Goal: Transaction & Acquisition: Purchase product/service

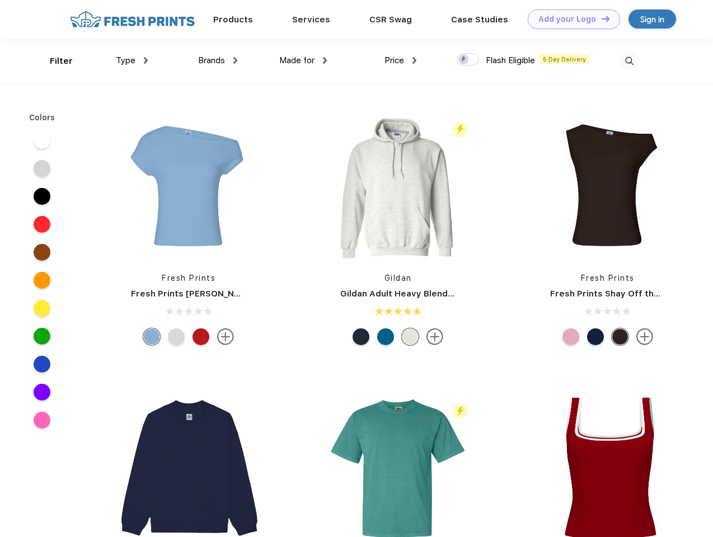
click at [570, 19] on link "Add your Logo Design Tool" at bounding box center [574, 20] width 92 height 20
click at [0, 0] on div "Design Tool" at bounding box center [0, 0] width 0 height 0
click at [600, 18] on link "Add your Logo Design Tool" at bounding box center [574, 20] width 92 height 20
click at [54, 61] on div "Filter" at bounding box center [61, 61] width 23 height 13
click at [132, 60] on span "Type" at bounding box center [126, 60] width 20 height 10
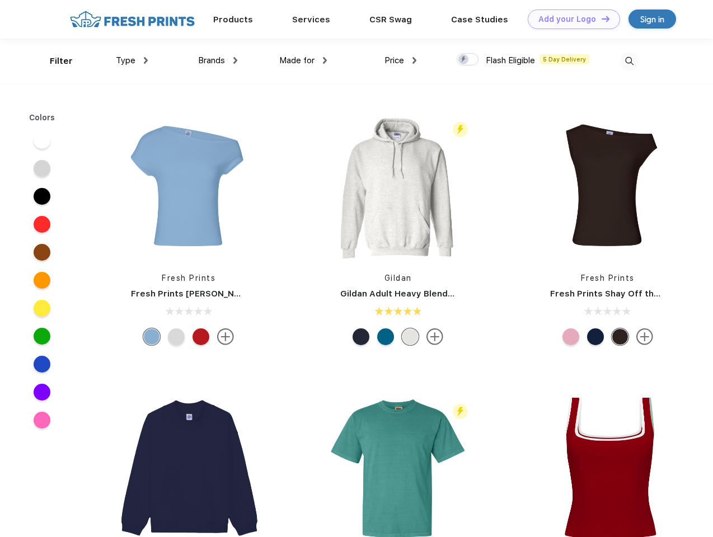
click at [218, 60] on span "Brands" at bounding box center [211, 60] width 27 height 10
click at [303, 60] on span "Made for" at bounding box center [296, 60] width 35 height 10
click at [401, 60] on span "Price" at bounding box center [394, 60] width 20 height 10
click at [468, 60] on div at bounding box center [468, 59] width 22 height 12
click at [464, 60] on input "checkbox" at bounding box center [460, 56] width 7 height 7
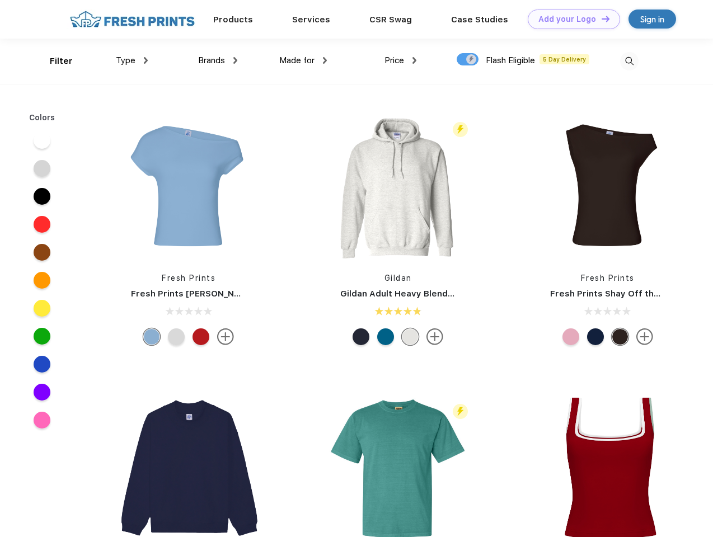
click at [629, 61] on img at bounding box center [629, 61] width 18 height 18
